Goal: Information Seeking & Learning: Learn about a topic

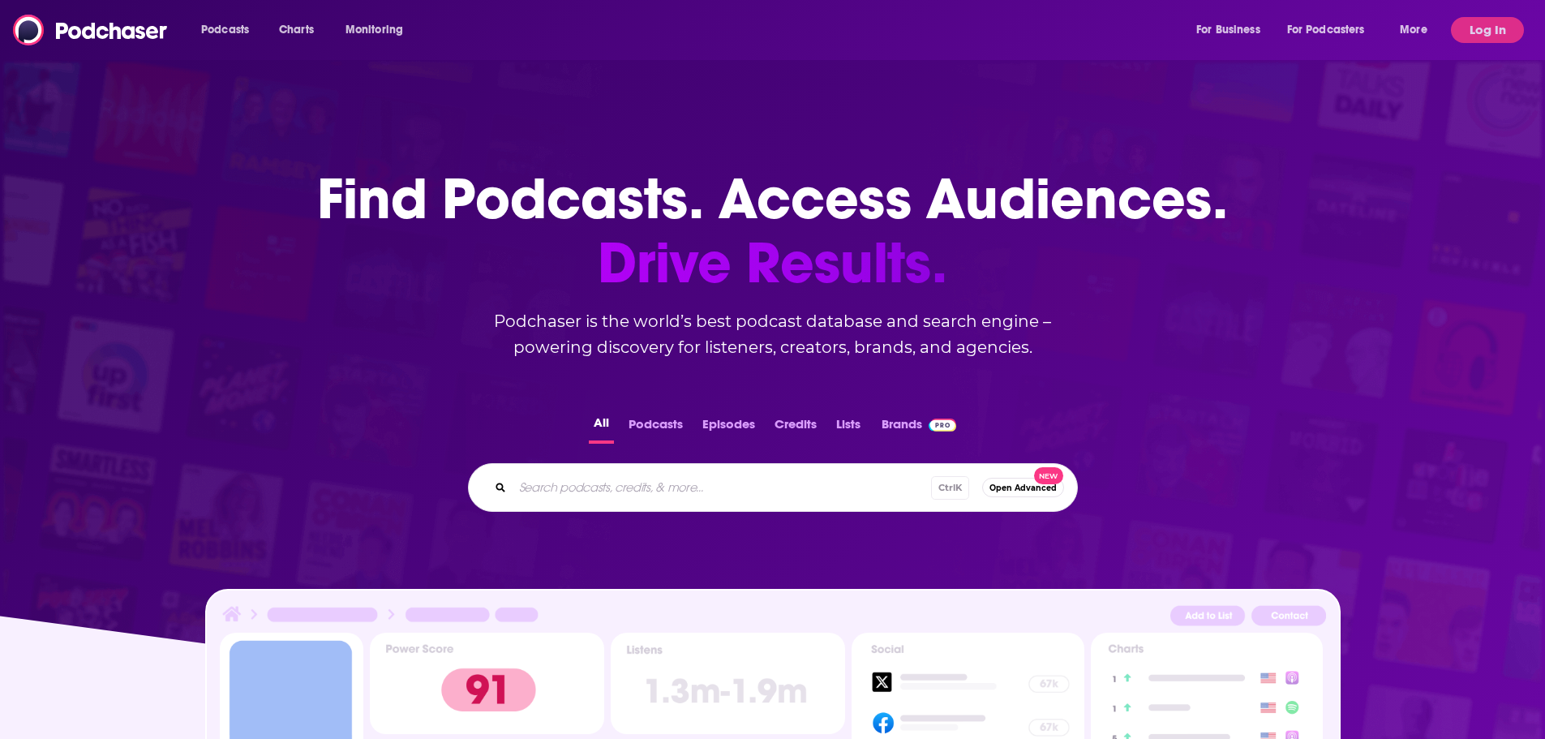
click at [622, 492] on input "Search podcasts, credits, & more..." at bounding box center [721, 487] width 418 height 26
click at [1486, 28] on button "Log In" at bounding box center [1487, 30] width 73 height 26
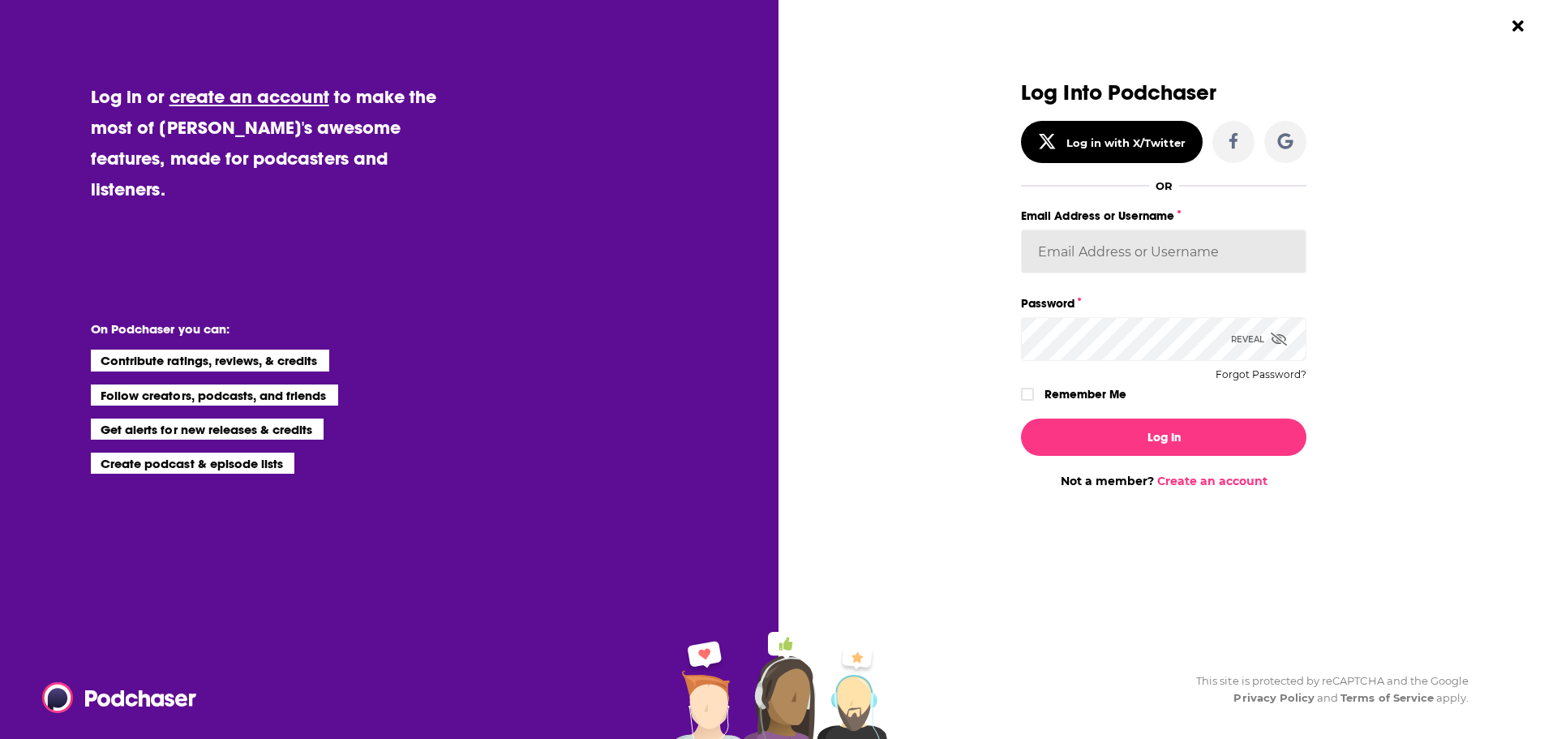
click at [1151, 259] on input "Email Address or Username" at bounding box center [1163, 251] width 285 height 44
type input "c"
type input "RebRoz5"
click at [1021, 418] on button "Log In" at bounding box center [1163, 436] width 285 height 37
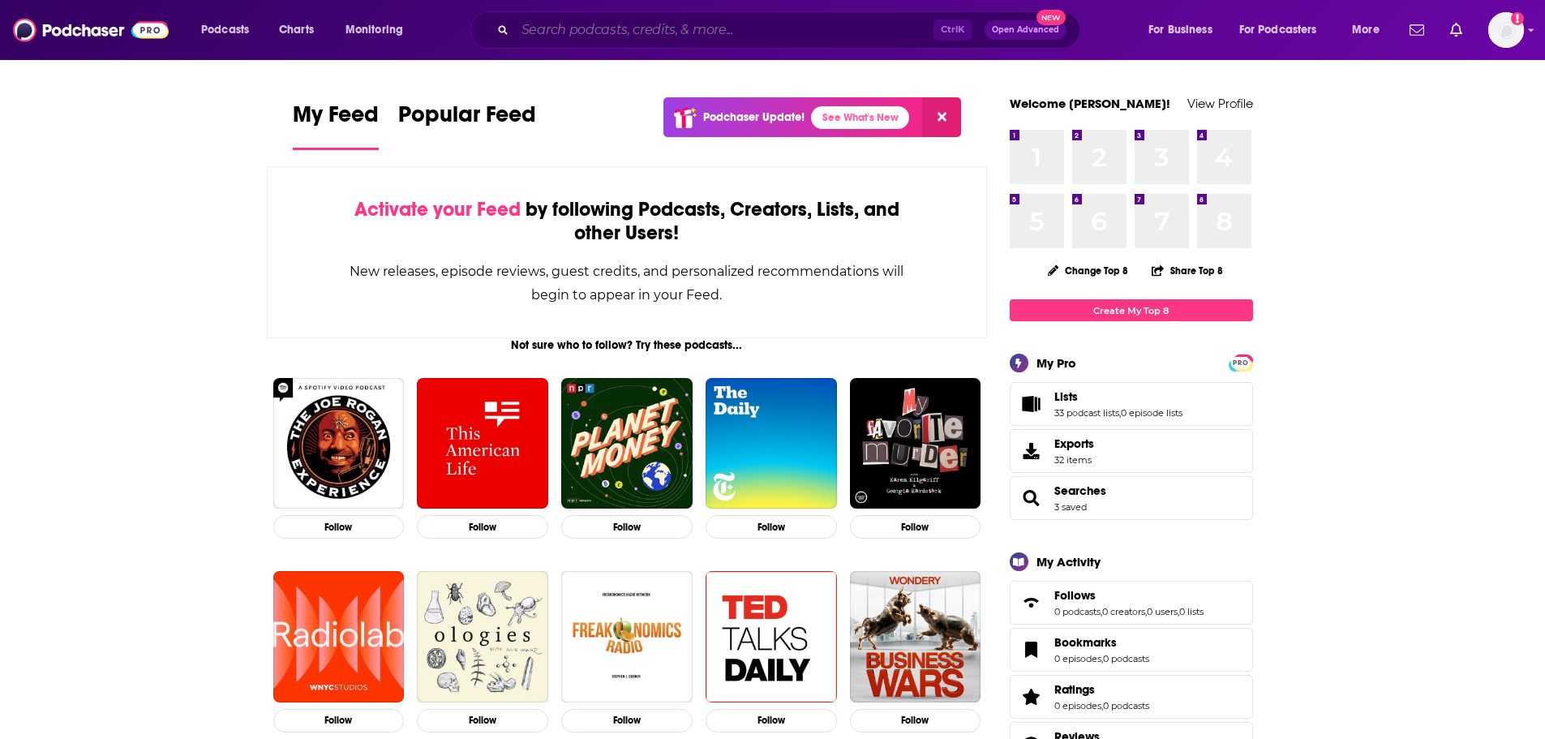
click at [533, 28] on input "Search podcasts, credits, & more..." at bounding box center [724, 30] width 418 height 26
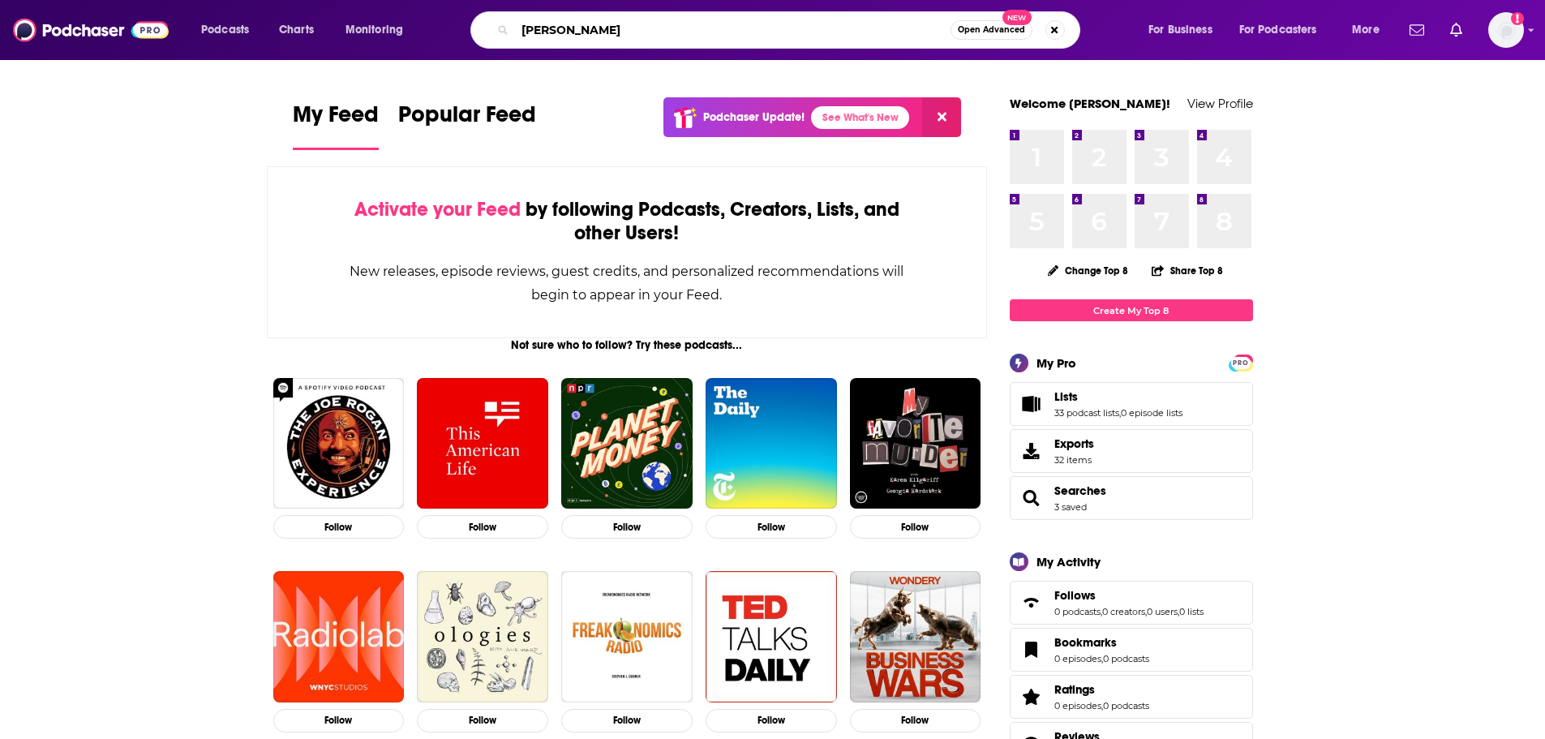
type input "[PERSON_NAME]"
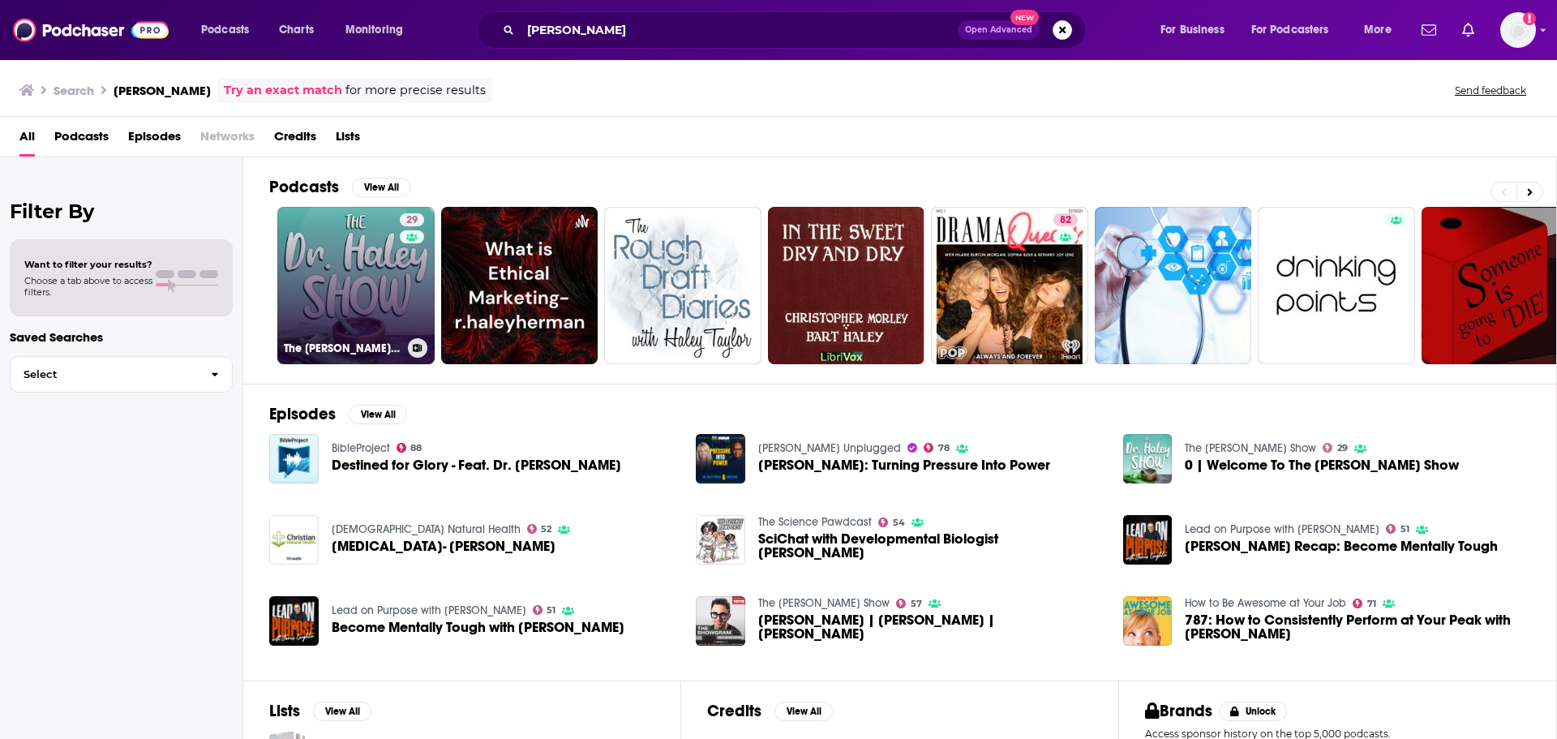
click at [367, 270] on link "29 The [PERSON_NAME] Show" at bounding box center [355, 285] width 157 height 157
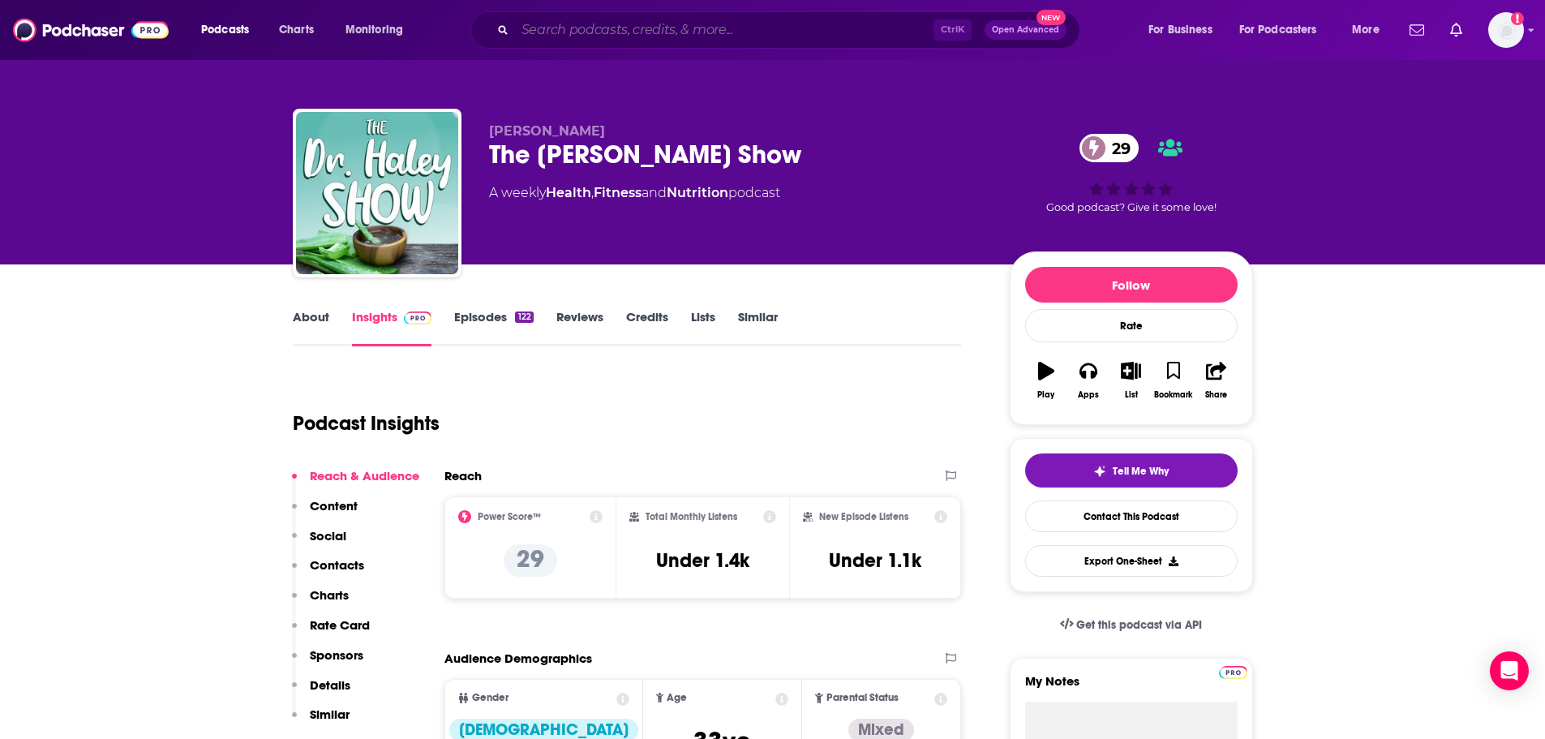
click at [589, 28] on input "Search podcasts, credits, & more..." at bounding box center [724, 30] width 418 height 26
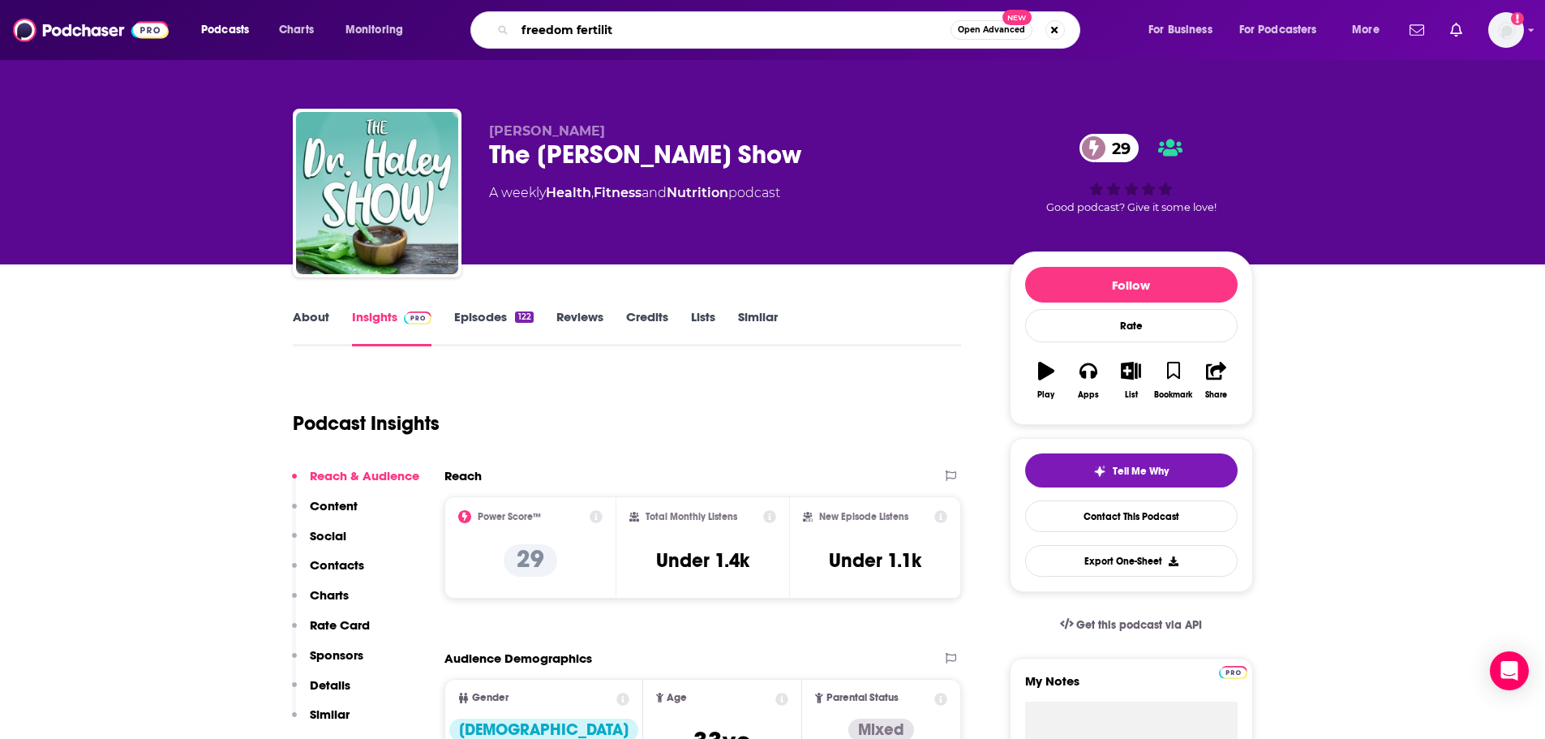
type input "freedom fertility"
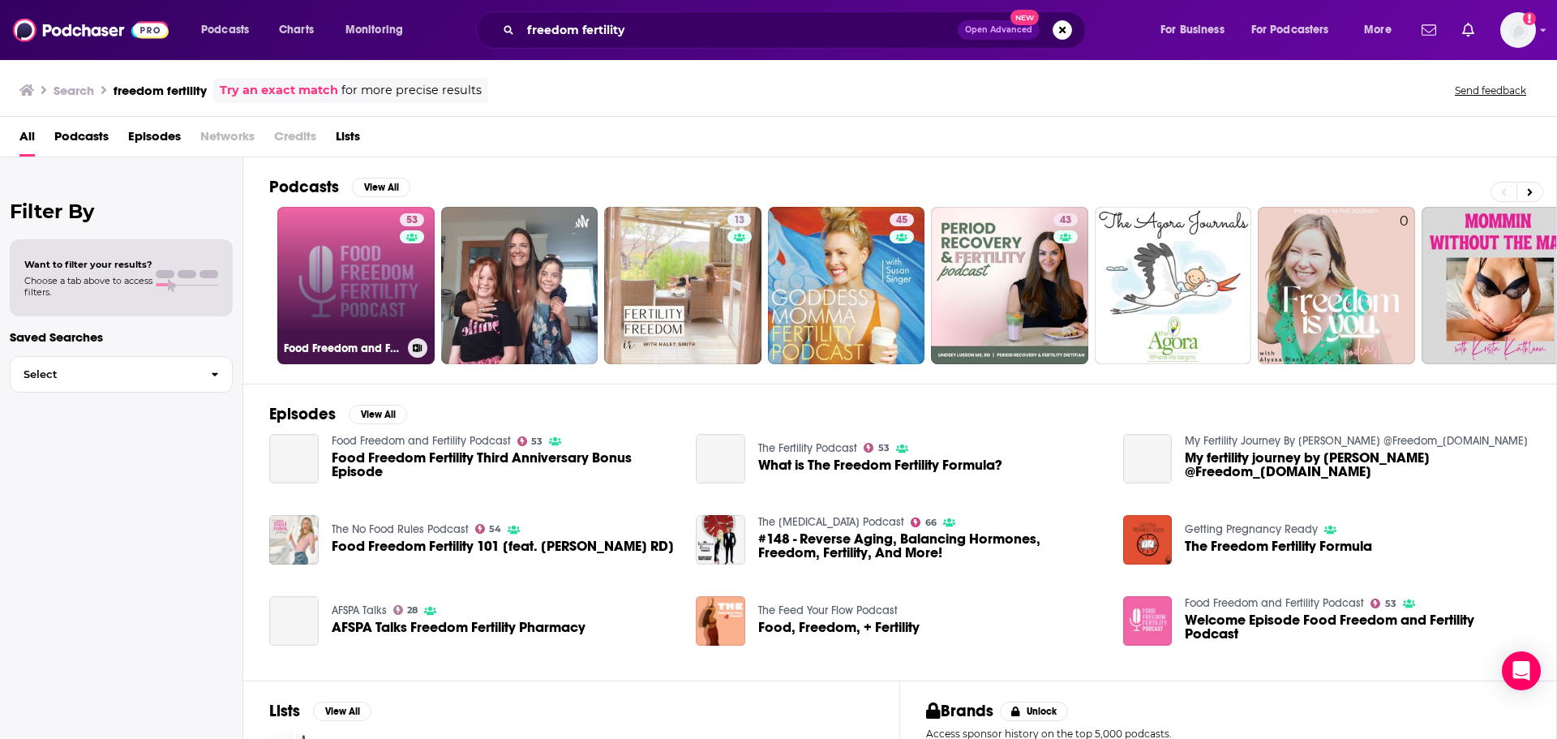
click at [347, 295] on link "53 Food Freedom and Fertility Podcast" at bounding box center [355, 285] width 157 height 157
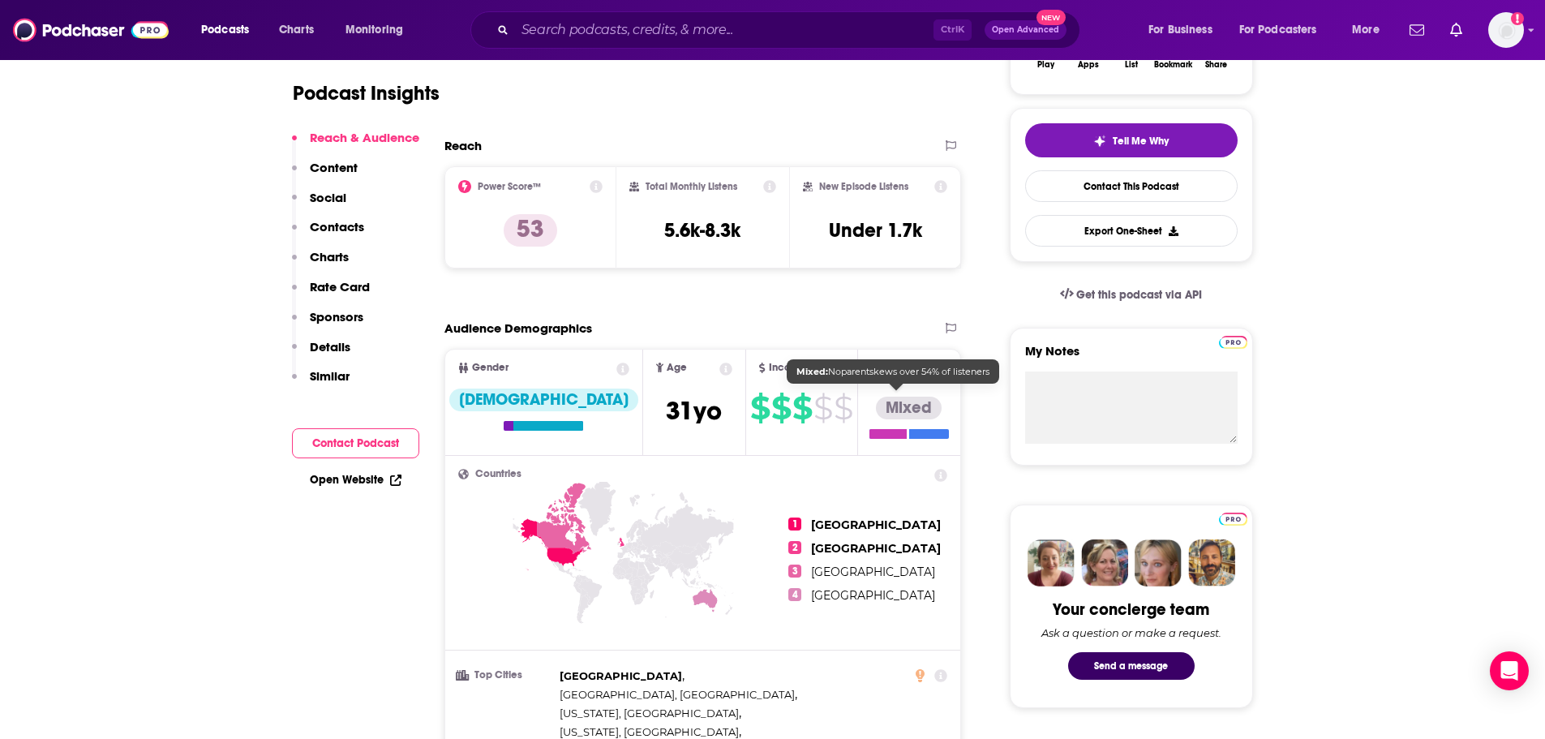
scroll to position [405, 0]
